Goal: Task Accomplishment & Management: Complete application form

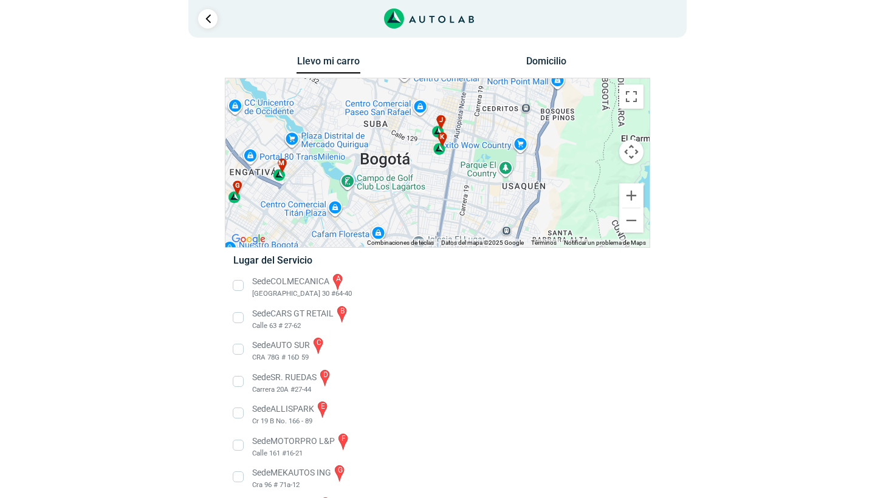
drag, startPoint x: 465, startPoint y: 128, endPoint x: 465, endPoint y: 247, distance: 119.1
click at [465, 247] on div "← Mover a la izquierda → Mover a la derecha ↑ Mover hacia arriba ↓ Mover hacia …" at bounding box center [437, 163] width 425 height 170
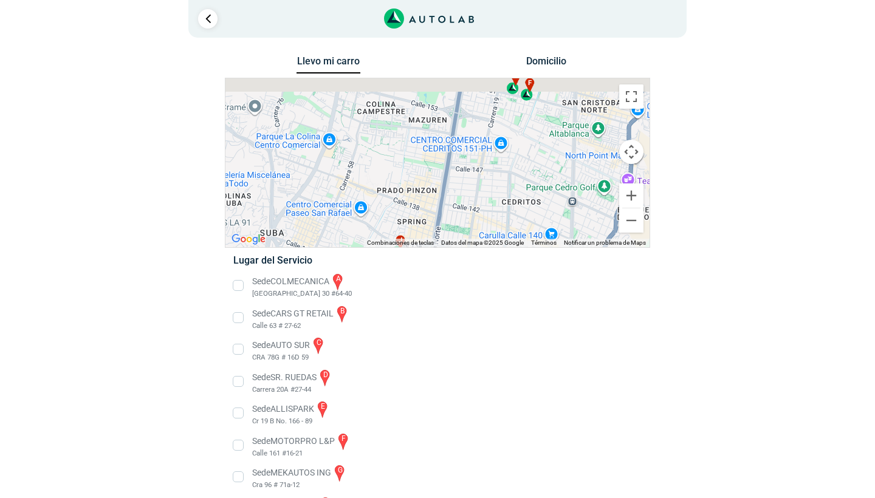
drag, startPoint x: 529, startPoint y: 125, endPoint x: 502, endPoint y: 226, distance: 105.1
click at [502, 226] on div "a b c d e f g" at bounding box center [437, 162] width 424 height 169
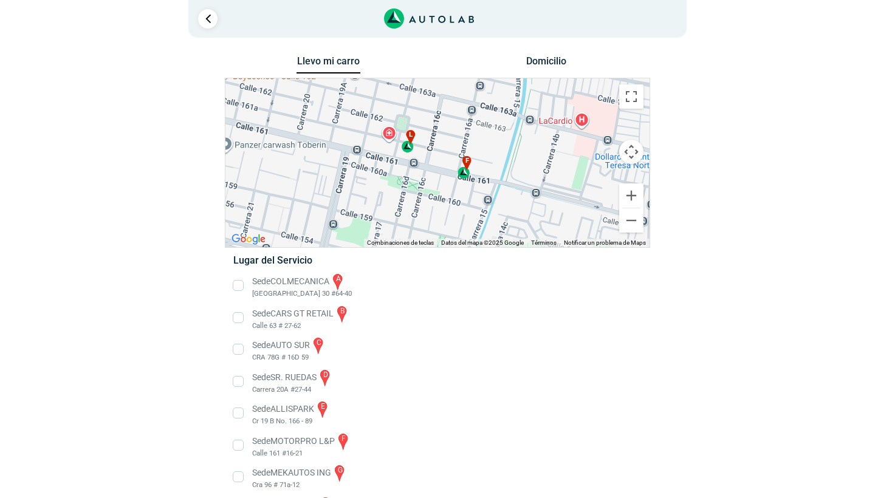
drag, startPoint x: 560, startPoint y: 176, endPoint x: 467, endPoint y: 154, distance: 95.4
click at [466, 156] on span "f" at bounding box center [468, 161] width 4 height 10
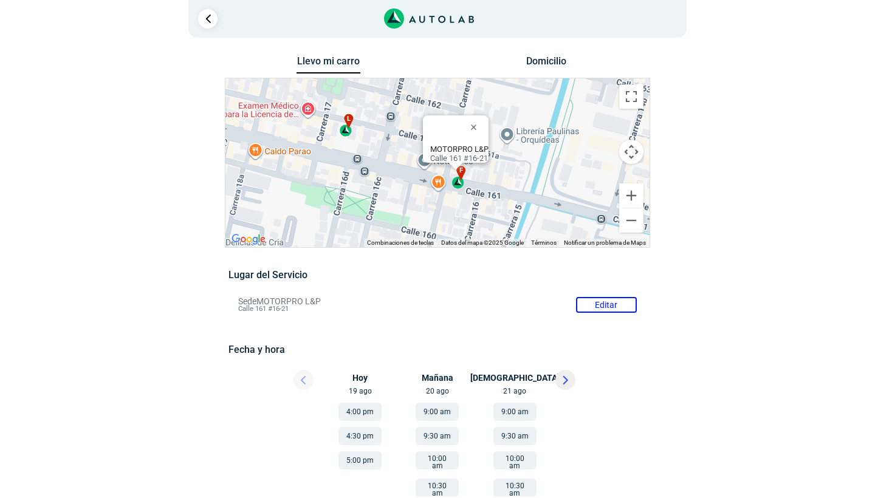
click at [347, 129] on div "l" at bounding box center [347, 125] width 14 height 23
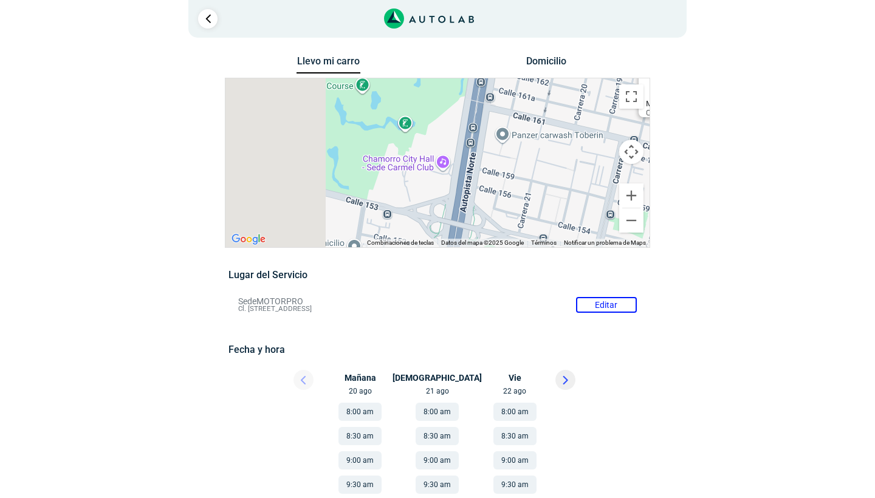
drag, startPoint x: 412, startPoint y: 188, endPoint x: 603, endPoint y: 129, distance: 199.6
click at [603, 129] on div "a b c d e f g" at bounding box center [437, 162] width 424 height 169
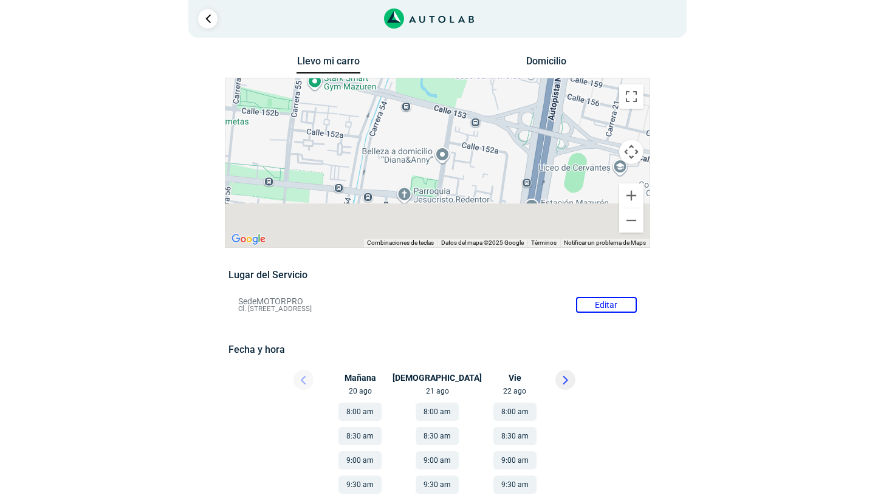
drag, startPoint x: 506, startPoint y: 177, endPoint x: 515, endPoint y: 111, distance: 66.9
click at [515, 111] on div "a b c d e f g" at bounding box center [437, 162] width 424 height 169
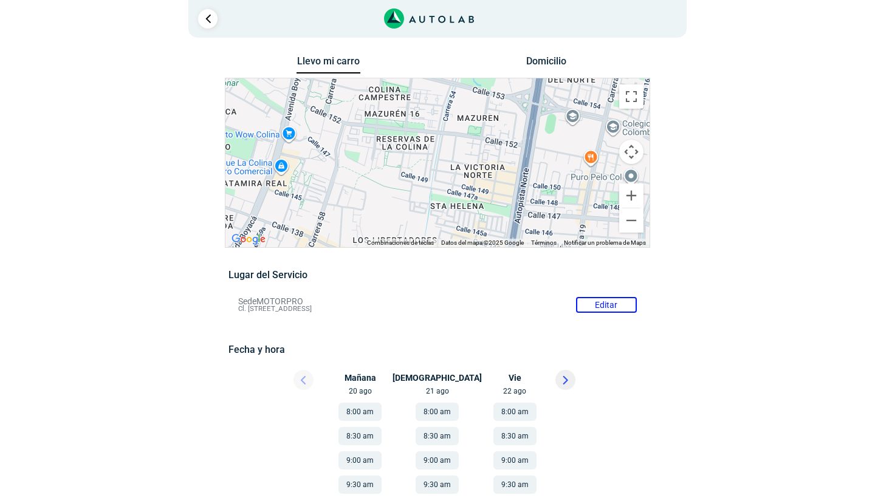
drag, startPoint x: 495, startPoint y: 172, endPoint x: 495, endPoint y: 134, distance: 38.3
click at [495, 134] on div "a b c d e f g" at bounding box center [437, 162] width 424 height 169
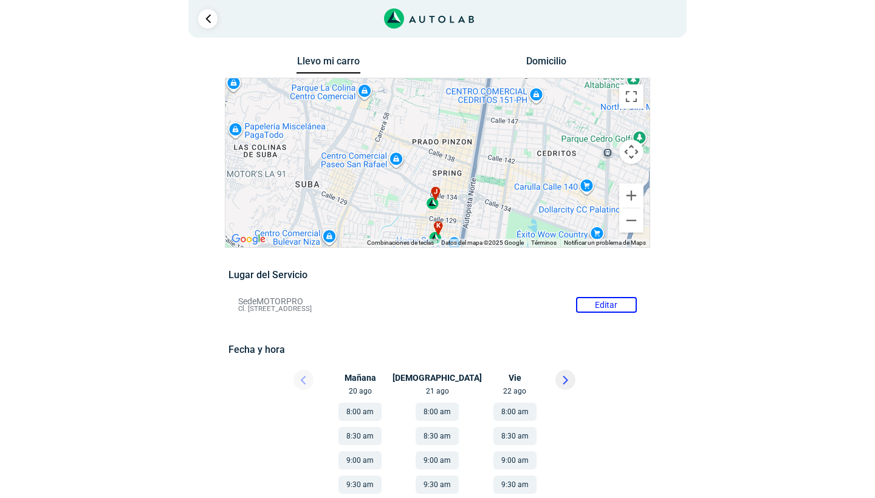
drag, startPoint x: 494, startPoint y: 157, endPoint x: 490, endPoint y: 98, distance: 59.0
click at [490, 98] on div "a b c d e f g" at bounding box center [437, 162] width 424 height 169
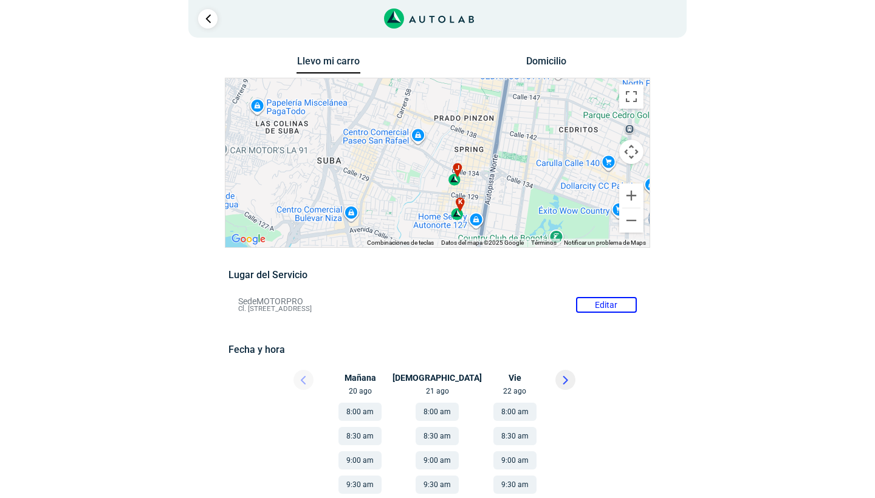
click at [453, 182] on div "j" at bounding box center [456, 174] width 14 height 23
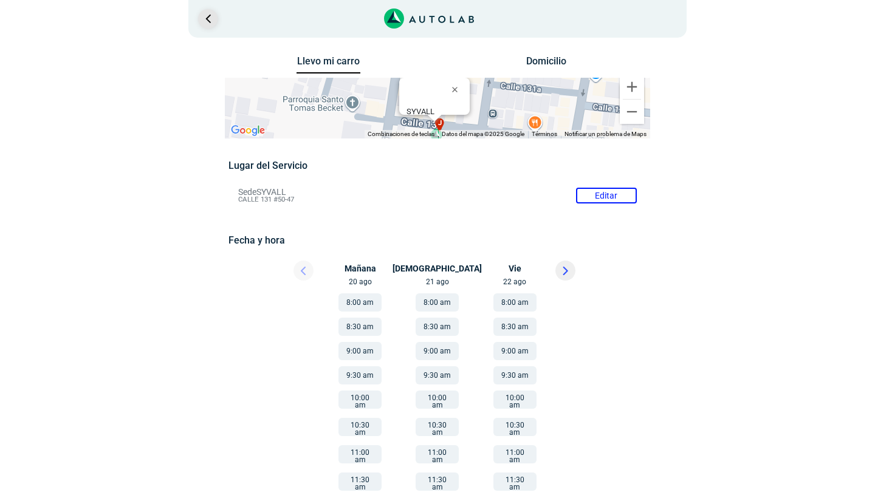
click at [210, 18] on link "Ir al paso anterior" at bounding box center [207, 18] width 19 height 19
